Goal: Task Accomplishment & Management: Complete application form

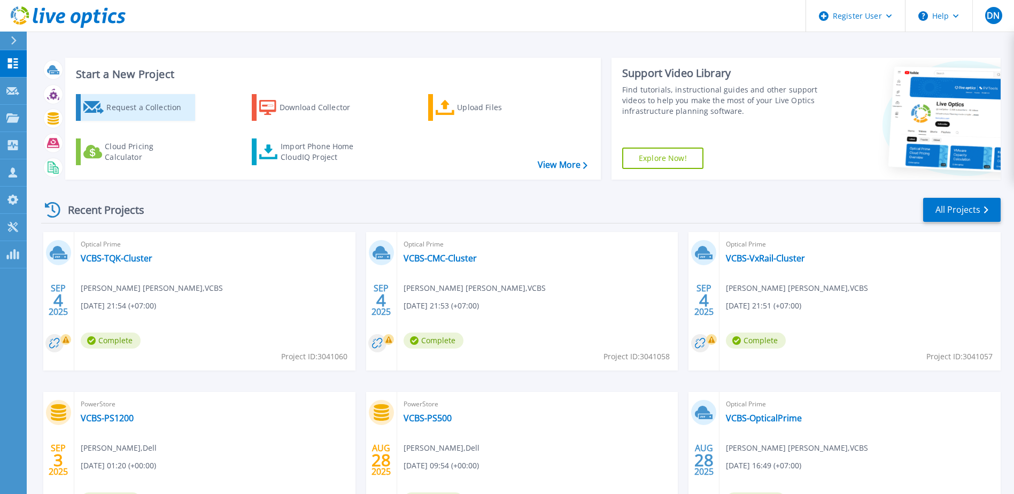
click at [148, 114] on div "Request a Collection" at bounding box center [149, 107] width 86 height 21
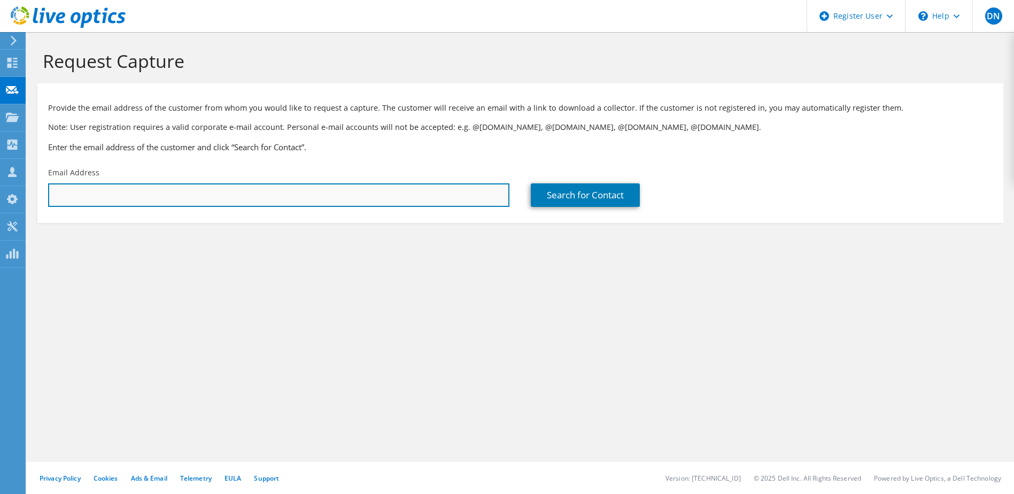
click at [199, 195] on input "text" at bounding box center [279, 195] width 462 height 24
paste input "Hien Dang Van (LDCC-SM) <hiendv@lottefinance.vn>"
drag, startPoint x: 153, startPoint y: 199, endPoint x: 32, endPoint y: 199, distance: 121.4
click at [37, 199] on section "Request Capture Provide the email address of the customer from whom you would l…" at bounding box center [521, 154] width 988 height 244
click at [150, 196] on input "hiendv@lottefinance.vn>" at bounding box center [279, 195] width 462 height 24
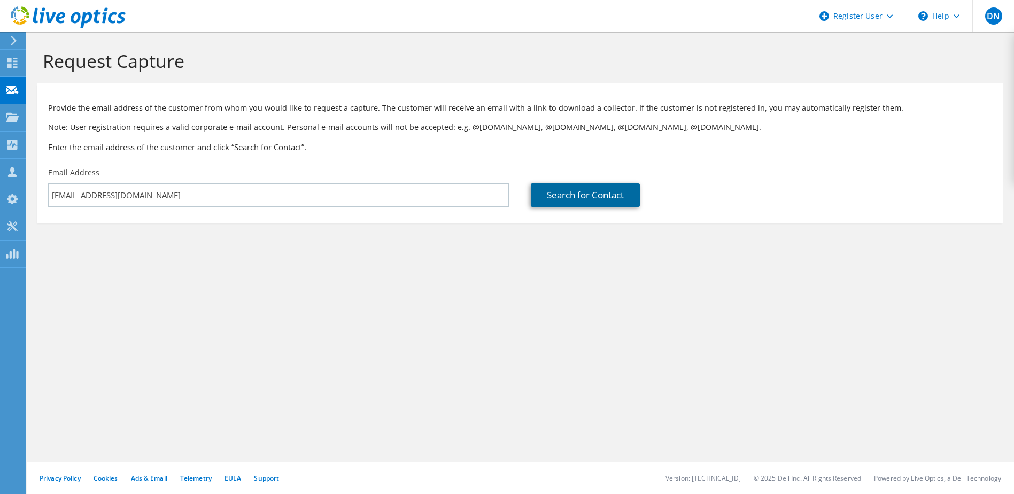
click at [565, 198] on link "Search for Contact" at bounding box center [585, 195] width 109 height 24
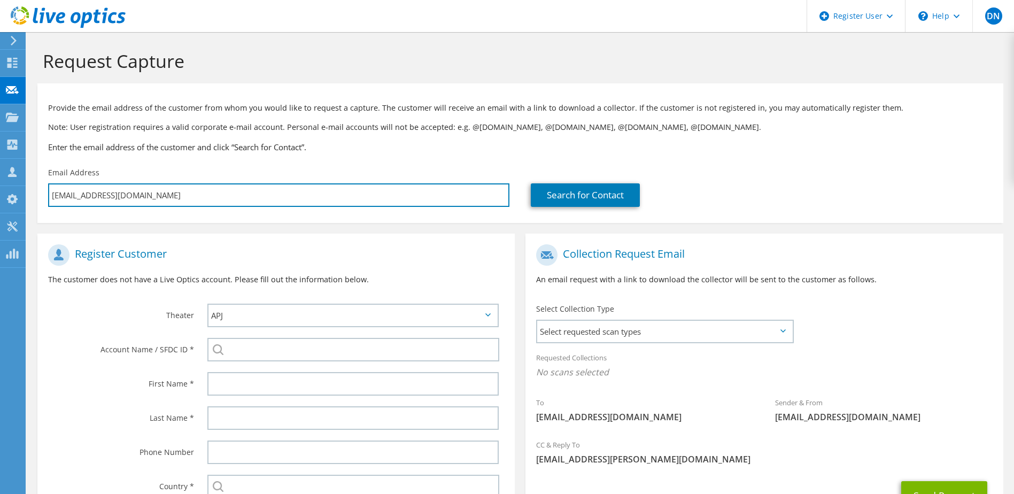
drag, startPoint x: 183, startPoint y: 196, endPoint x: -2, endPoint y: 198, distance: 185.1
click at [0, 198] on html "DN Dell User DucThang Nguyen Ducthang.Nguyen@dell.com Dell My Profile Log Out \…" at bounding box center [507, 247] width 1014 height 494
paste input "Hien Dang Van <hiendv@lotte.vn>"
type input "Hien Dang Van <hiendv@lotte.vn>"
type input "Select"
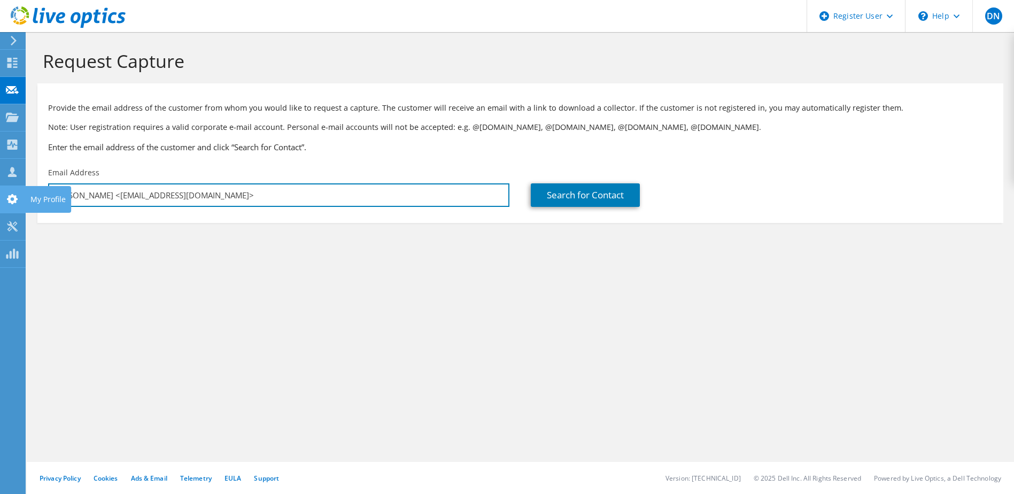
drag, startPoint x: 113, startPoint y: 199, endPoint x: 0, endPoint y: 206, distance: 113.1
click at [0, 206] on html "DN Dell User DucThang Nguyen Ducthang.Nguyen@dell.com Dell My Profile Log Out \…" at bounding box center [507, 247] width 1014 height 494
click at [189, 197] on input "hiendv@lotte.vn>" at bounding box center [279, 195] width 462 height 24
type input "hiendv@lotte.vn"
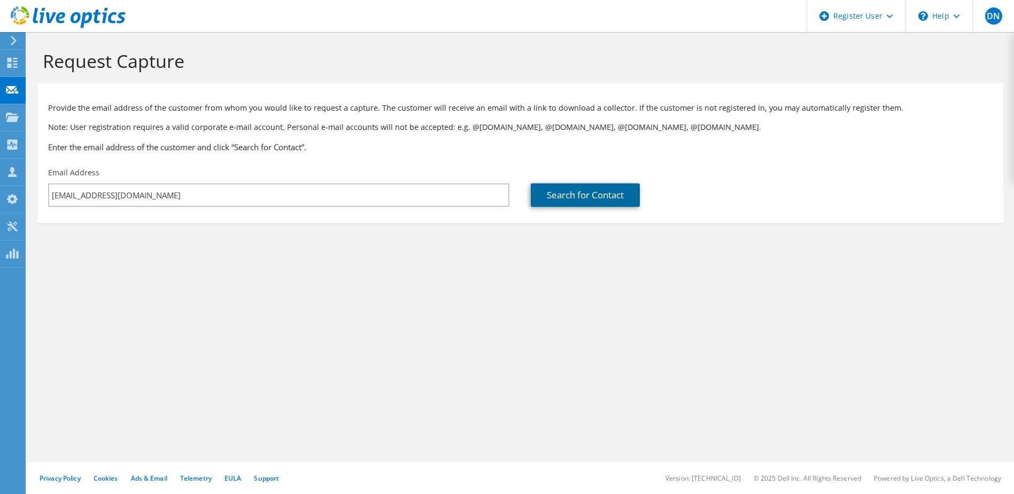
click at [551, 193] on link "Search for Contact" at bounding box center [585, 195] width 109 height 24
type input "Lotte Vietnam Co Ltd"
type input "Hien Dang"
type input "Van"
type input "[GEOGRAPHIC_DATA]"
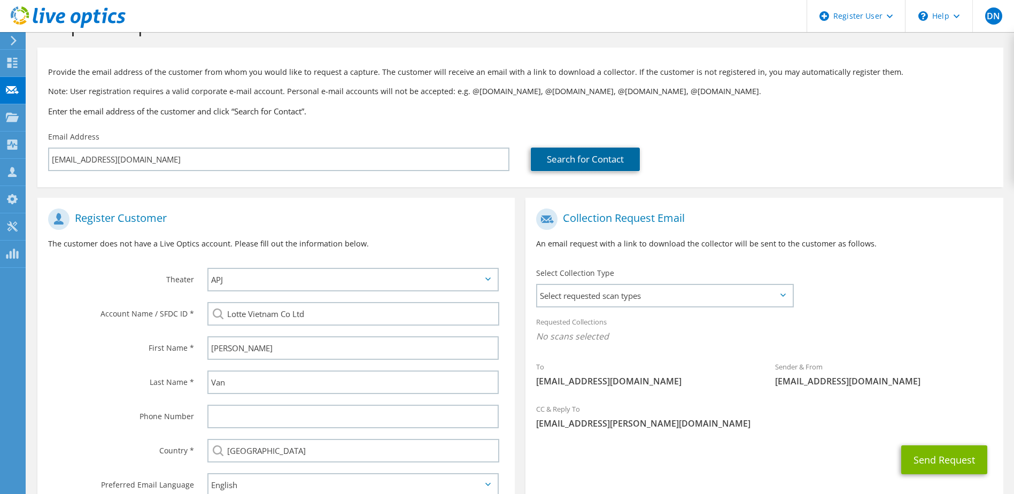
scroll to position [107, 0]
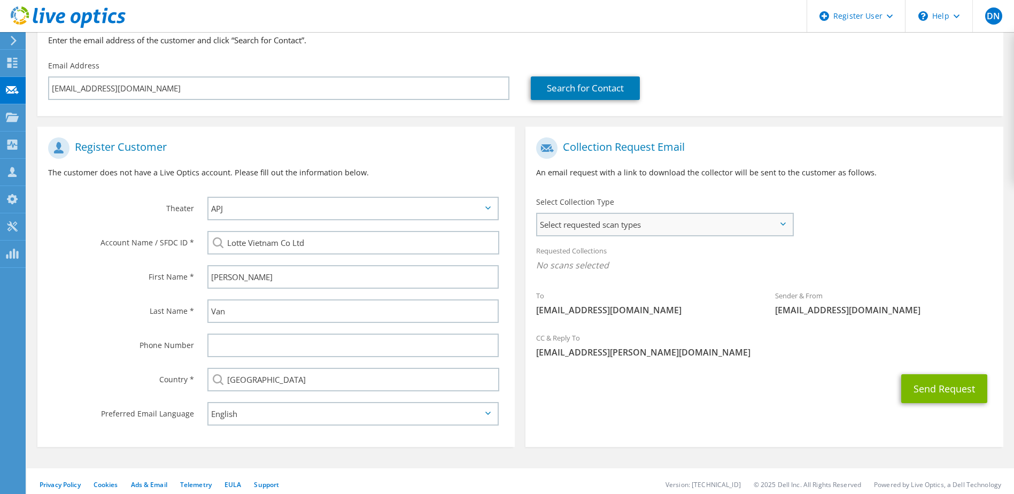
click at [639, 226] on span "Select requested scan types" at bounding box center [664, 224] width 255 height 21
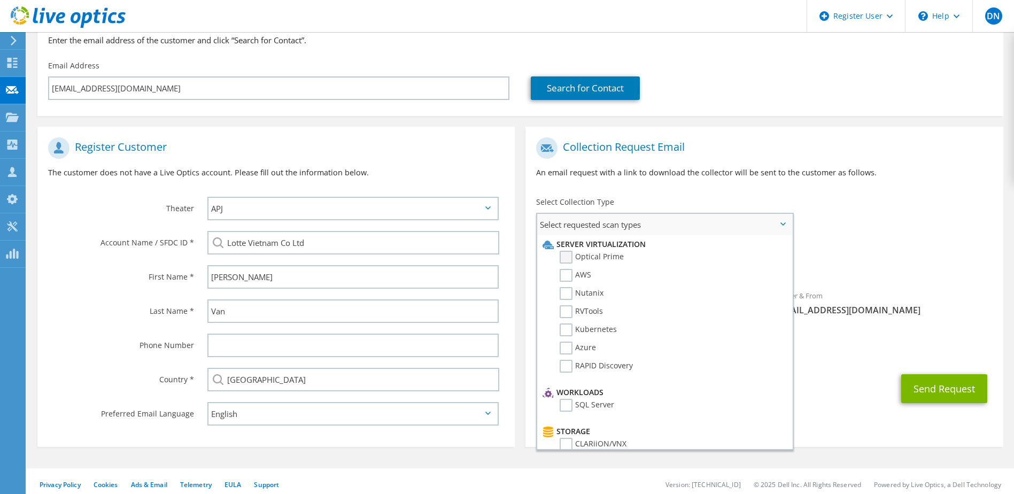
click at [601, 256] on label "Optical Prime" at bounding box center [592, 257] width 64 height 13
click at [0, 0] on input "Optical Prime" at bounding box center [0, 0] width 0 height 0
click at [846, 243] on div "Requested Collections No scans selected Optical Prime" at bounding box center [765, 261] width 478 height 43
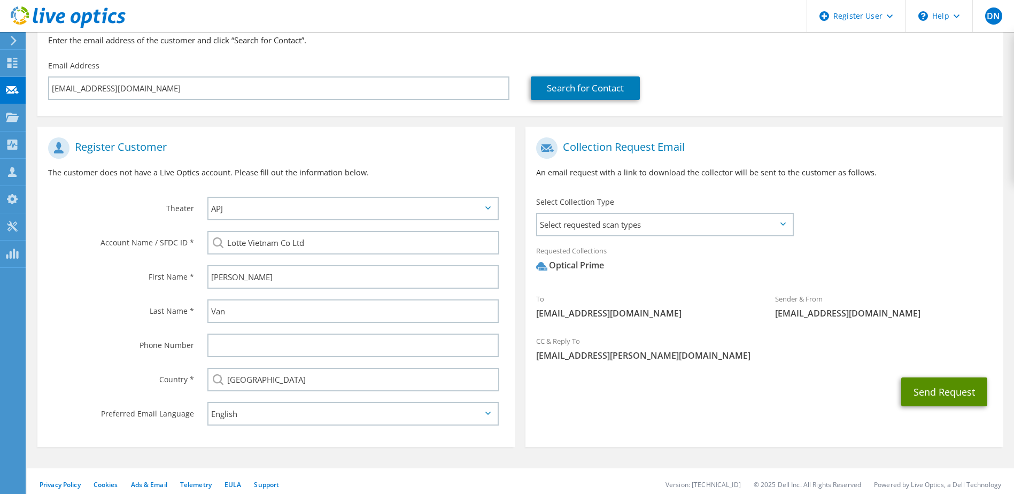
click at [931, 394] on button "Send Request" at bounding box center [945, 392] width 86 height 29
